Goal: Find contact information: Find contact information

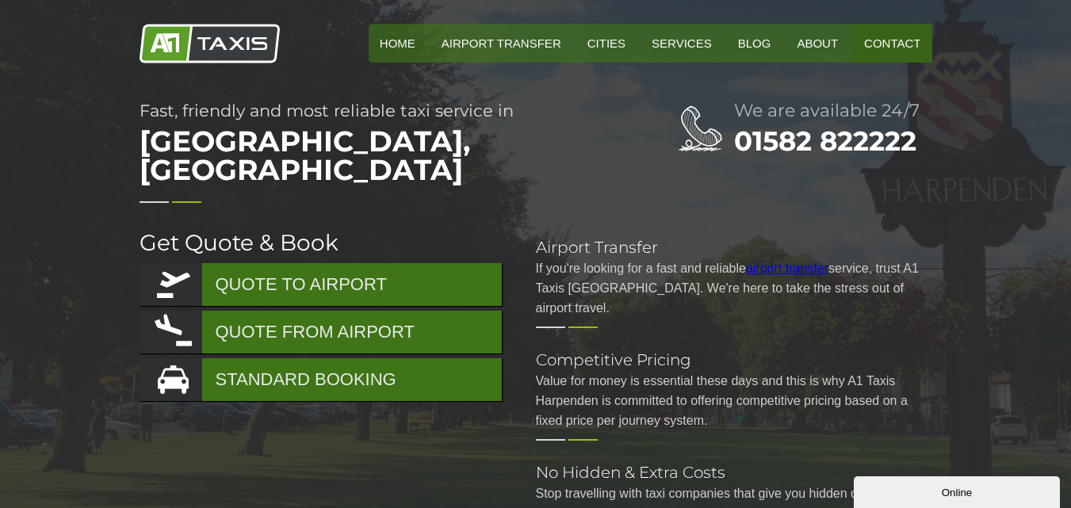
click at [892, 40] on link "Contact" at bounding box center [892, 43] width 78 height 39
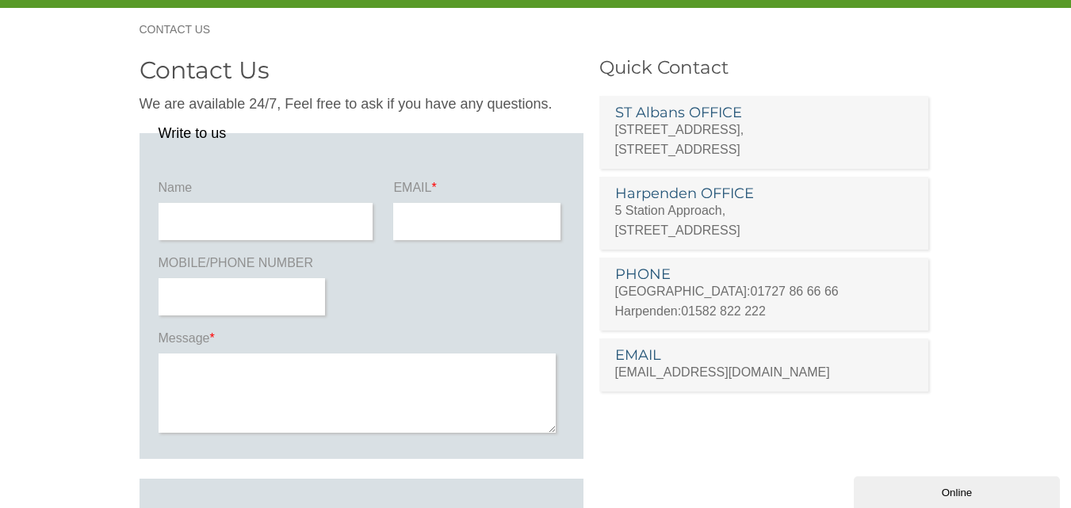
scroll to position [79, 0]
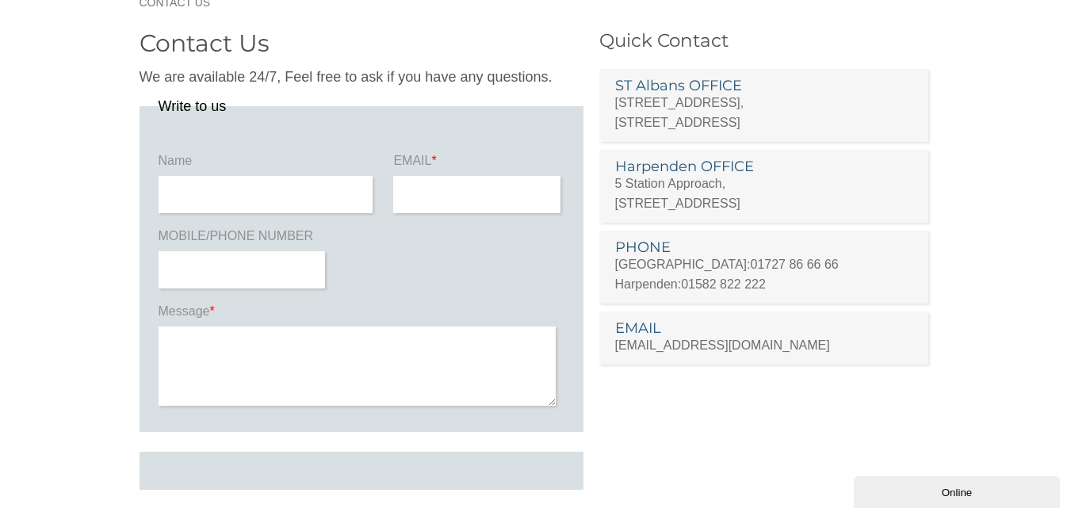
drag, startPoint x: 691, startPoint y: 167, endPoint x: 709, endPoint y: 168, distance: 18.3
click at [691, 167] on h3 "Harpenden OFFICE" at bounding box center [764, 166] width 298 height 14
